Goal: Browse casually

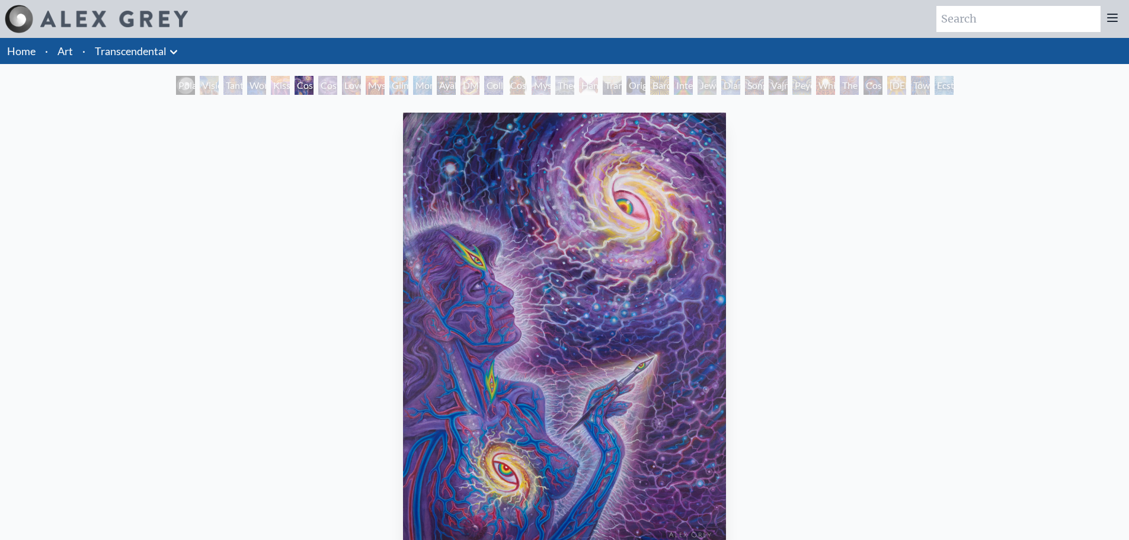
click at [927, 87] on div "Toward the One" at bounding box center [920, 85] width 19 height 19
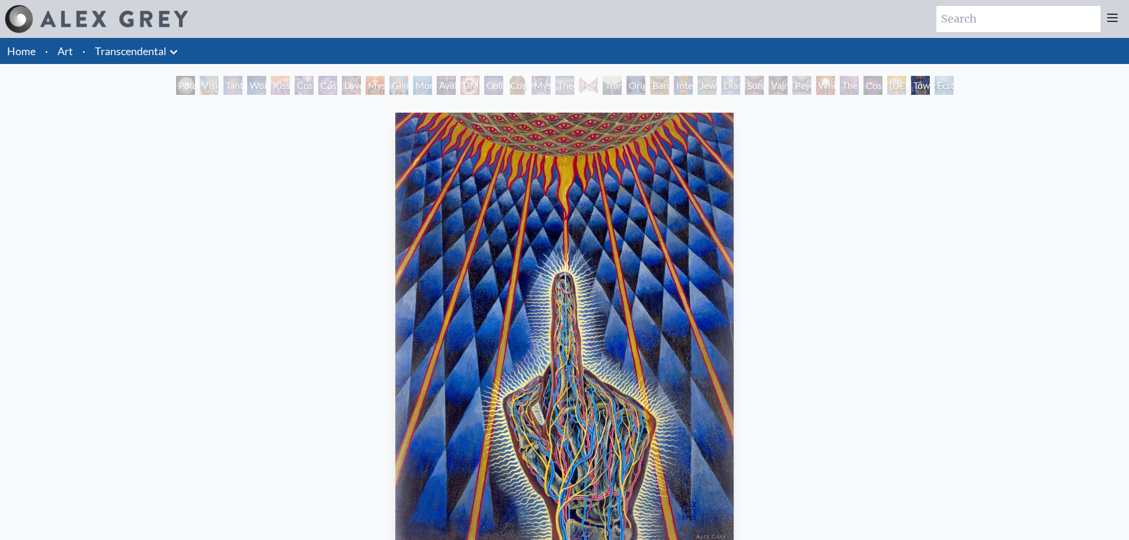
click at [864, 91] on div "Cosmic Consciousness" at bounding box center [873, 85] width 19 height 19
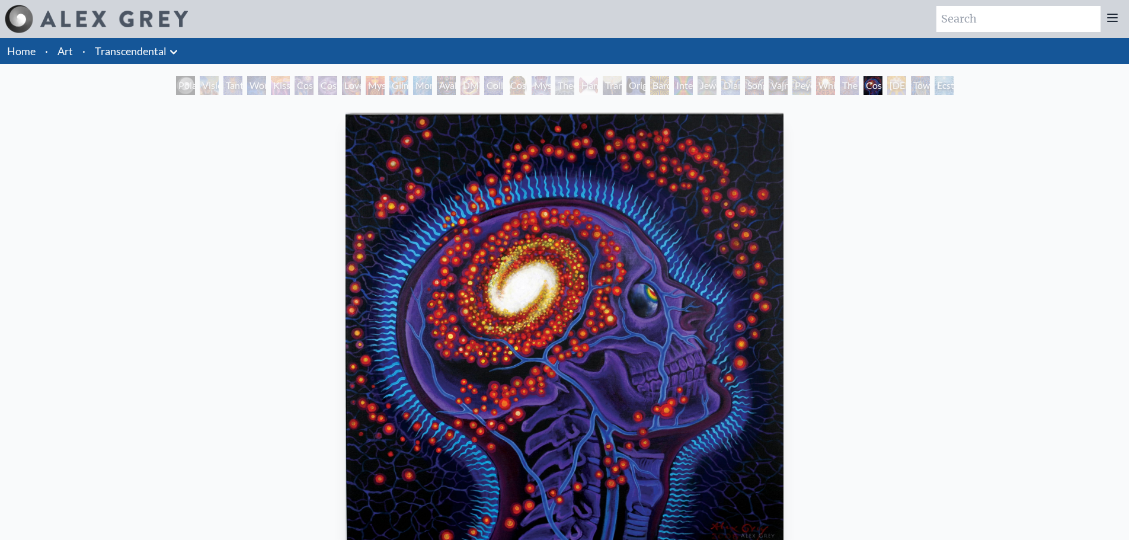
click at [666, 93] on div "Bardo Being" at bounding box center [659, 85] width 19 height 19
